Goal: Task Accomplishment & Management: Manage account settings

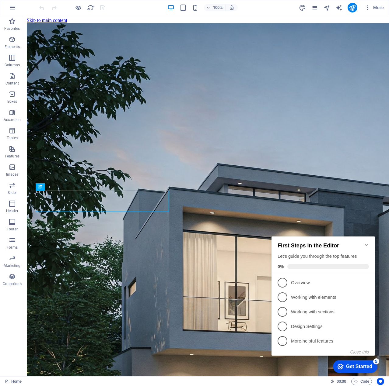
click at [364, 243] on icon "Minimize checklist" at bounding box center [366, 245] width 5 height 5
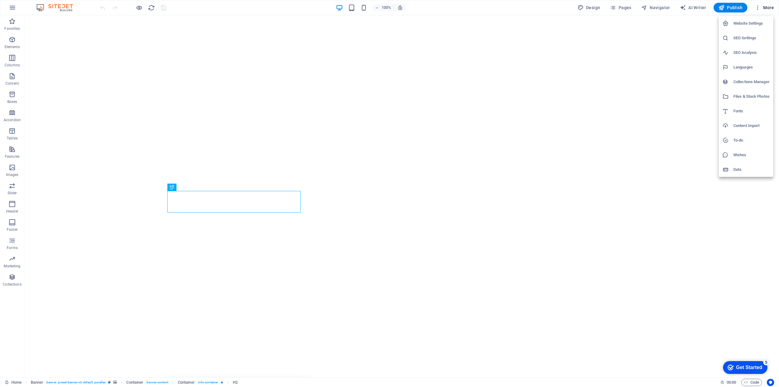
click at [388, 22] on h6 "Website Settings" at bounding box center [751, 23] width 36 height 7
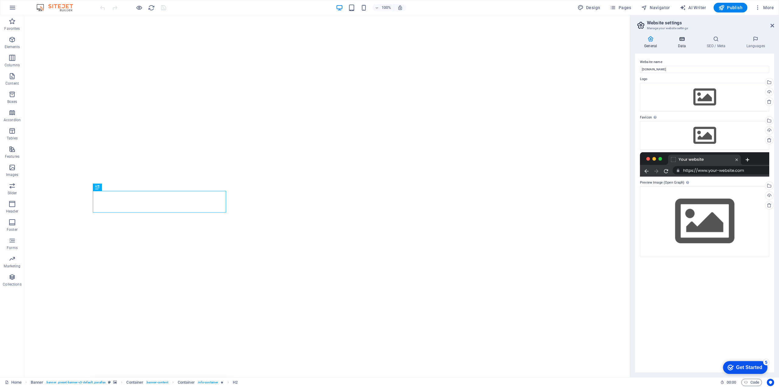
click at [388, 36] on div "General Data SEO / Meta Languages Website name [DOMAIN_NAME] Logo Drag files he…" at bounding box center [704, 204] width 149 height 346
click at [388, 39] on icon at bounding box center [681, 39] width 26 height 6
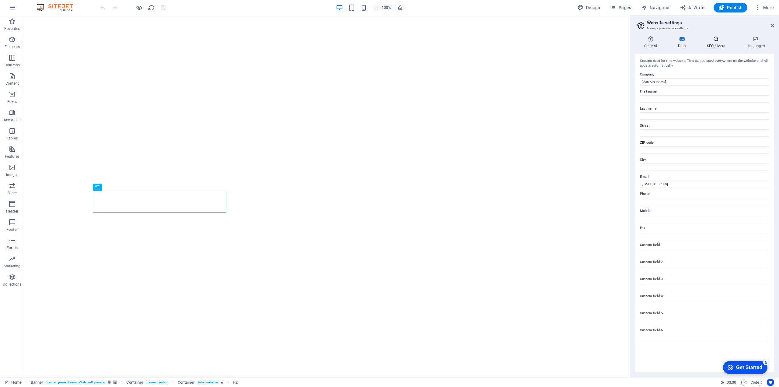
click at [388, 41] on icon at bounding box center [715, 39] width 37 height 6
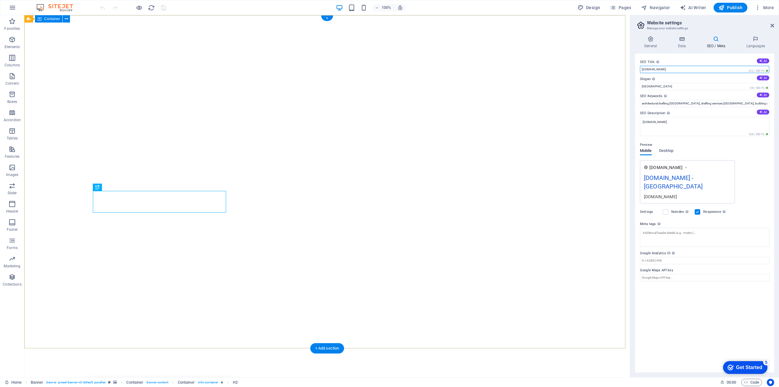
drag, startPoint x: 709, startPoint y: 84, endPoint x: 611, endPoint y: 68, distance: 98.8
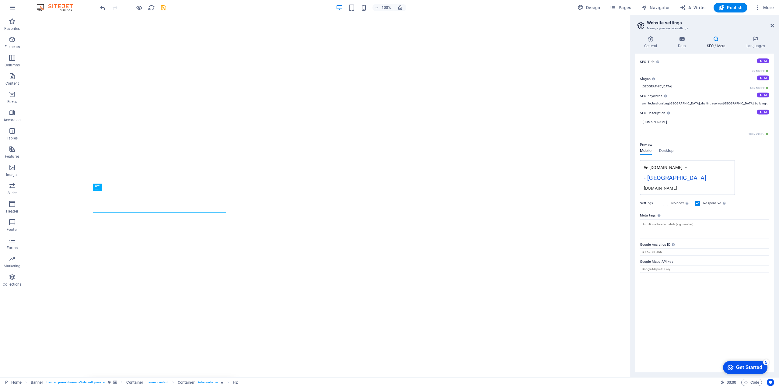
click at [388, 324] on div "SEO Title The title of your website - make it something that stands out in sear…" at bounding box center [704, 213] width 139 height 318
click at [388, 43] on h4 "General" at bounding box center [651, 42] width 33 height 13
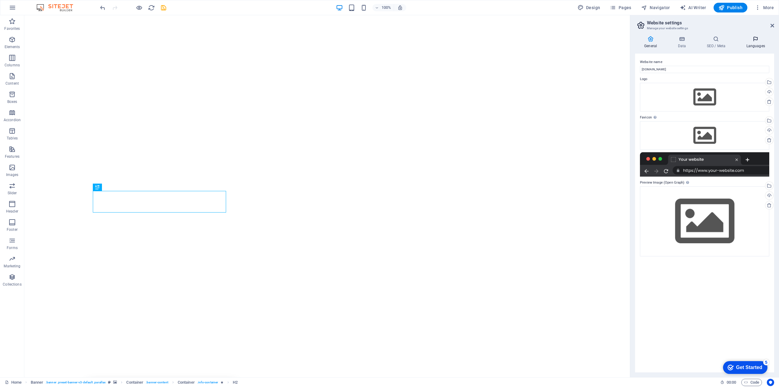
click at [388, 46] on h4 "Languages" at bounding box center [755, 42] width 37 height 13
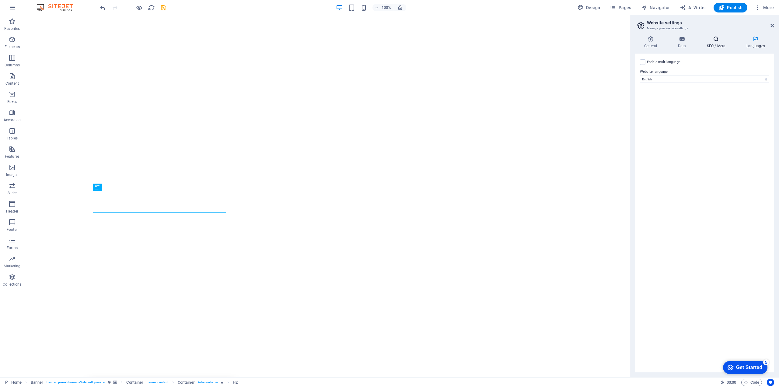
click at [388, 41] on icon at bounding box center [715, 39] width 37 height 6
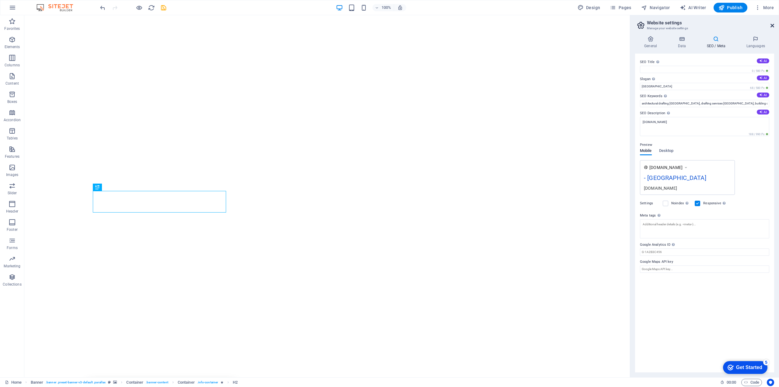
click at [388, 25] on icon at bounding box center [772, 25] width 4 height 5
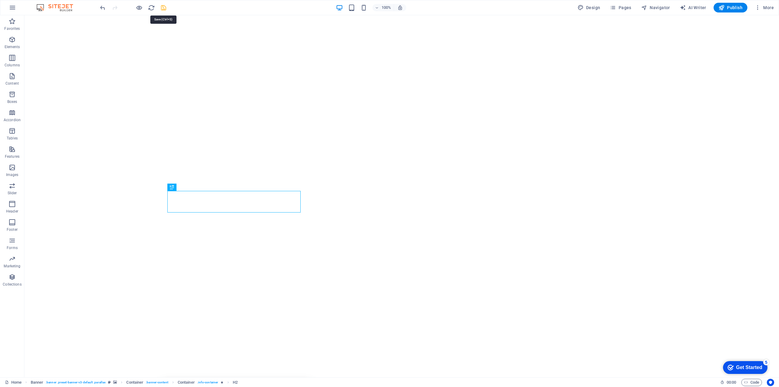
click at [162, 8] on icon "save" at bounding box center [163, 7] width 7 height 7
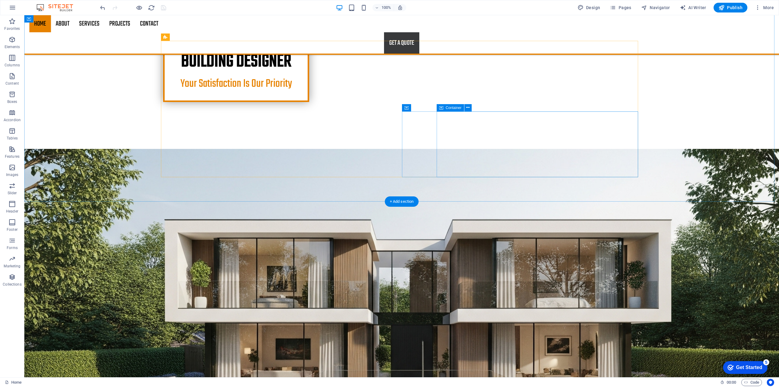
scroll to position [286, 0]
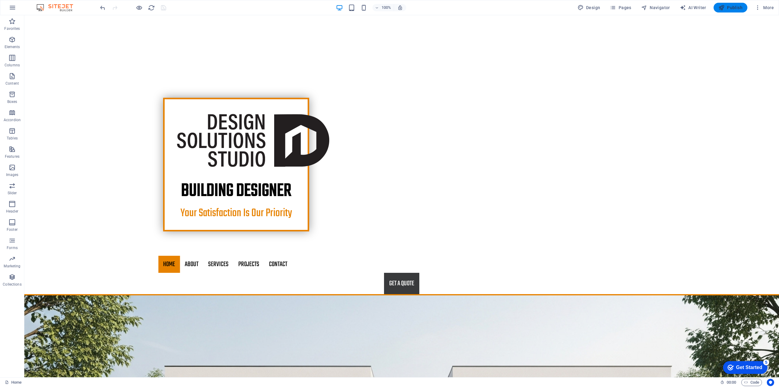
click at [388, 5] on span "Publish" at bounding box center [730, 8] width 24 height 6
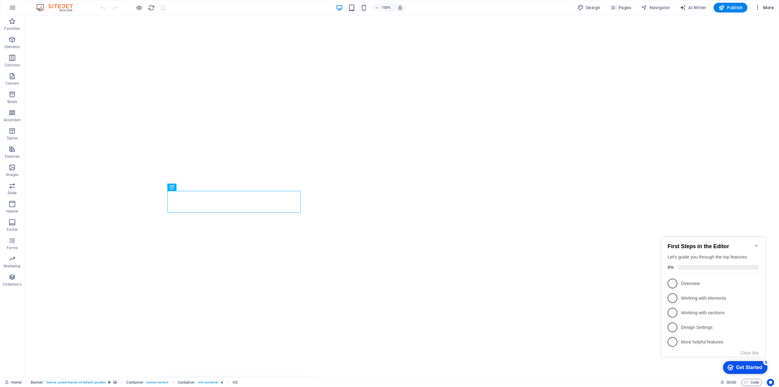
click at [771, 7] on span "More" at bounding box center [763, 8] width 19 height 6
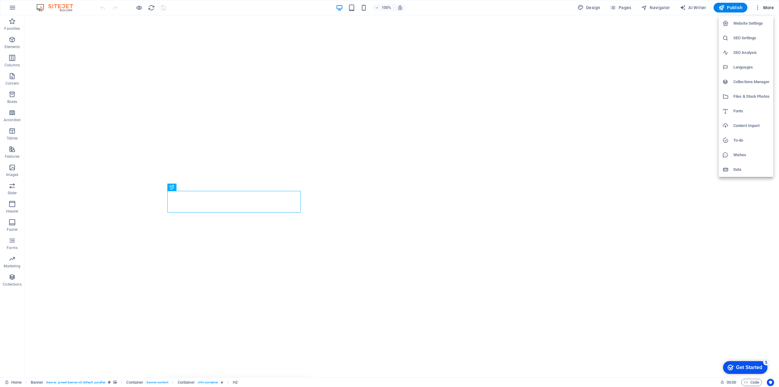
click at [751, 19] on li "Website Settings" at bounding box center [745, 23] width 54 height 15
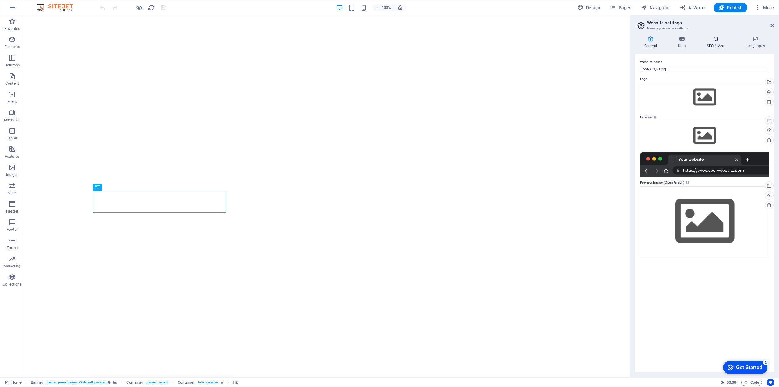
click at [713, 46] on h4 "SEO / Meta" at bounding box center [717, 42] width 40 height 13
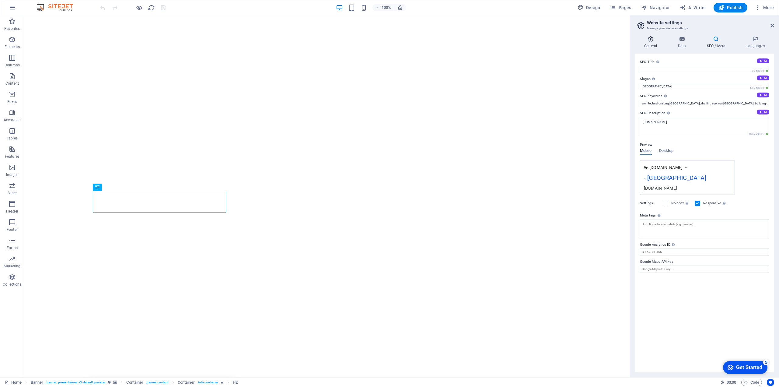
click at [645, 40] on icon at bounding box center [650, 39] width 31 height 6
